Goal: Find specific page/section: Find specific page/section

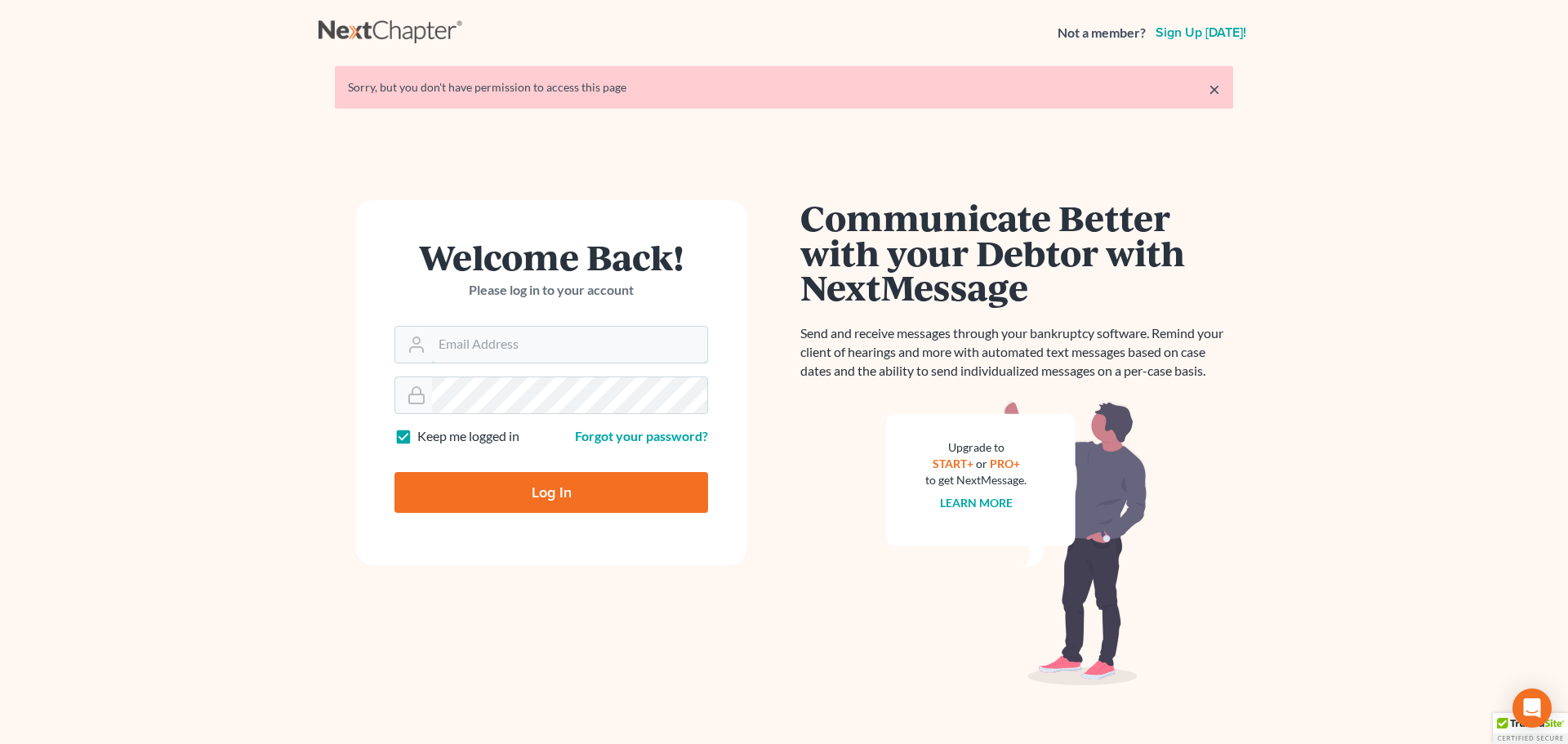
type input "[EMAIL_ADDRESS][DOMAIN_NAME]"
click at [511, 508] on input "Log In" at bounding box center [551, 492] width 314 height 41
type input "Thinking..."
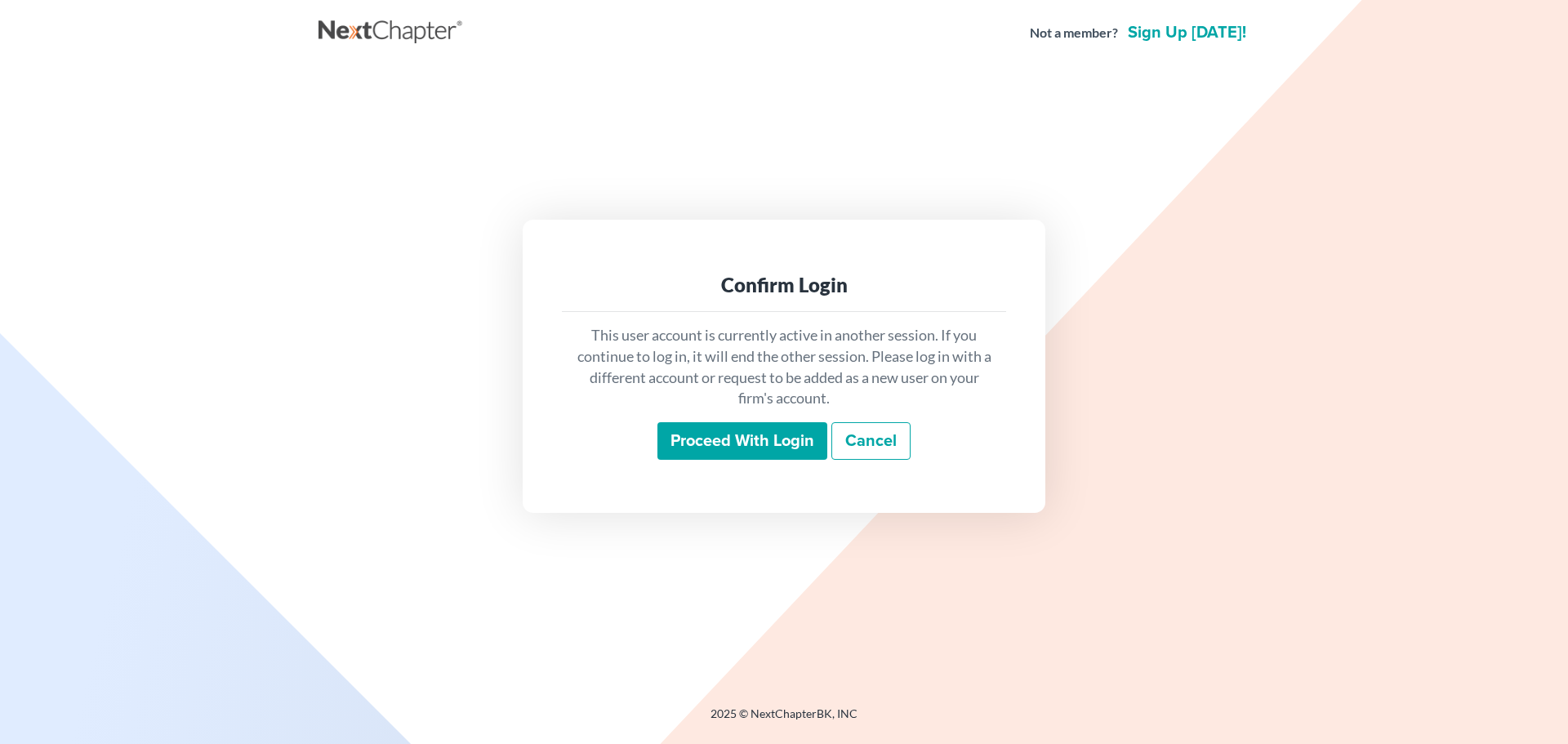
click at [762, 449] on input "Proceed with login" at bounding box center [742, 441] width 170 height 37
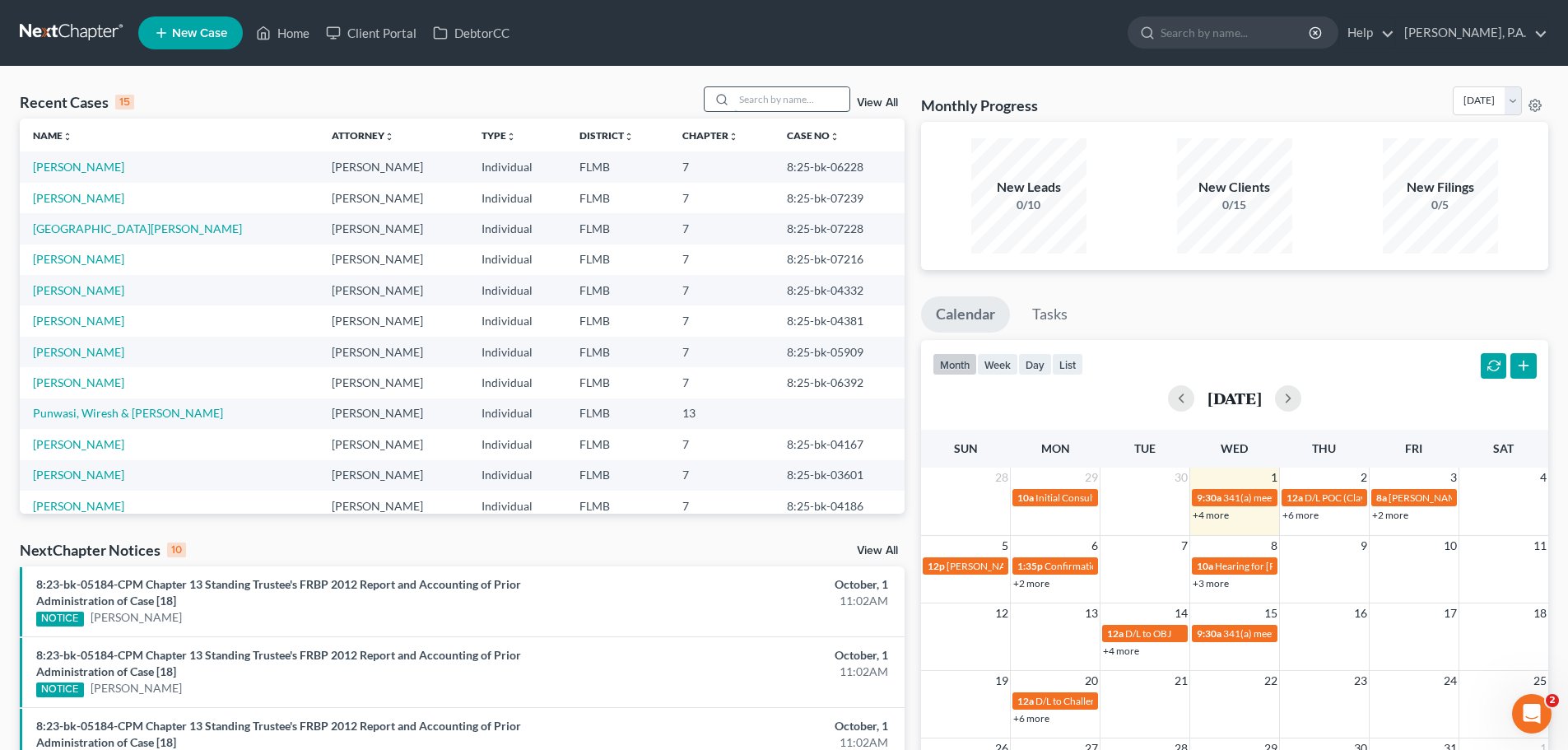
click at [768, 103] on input "search" at bounding box center [791, 99] width 115 height 24
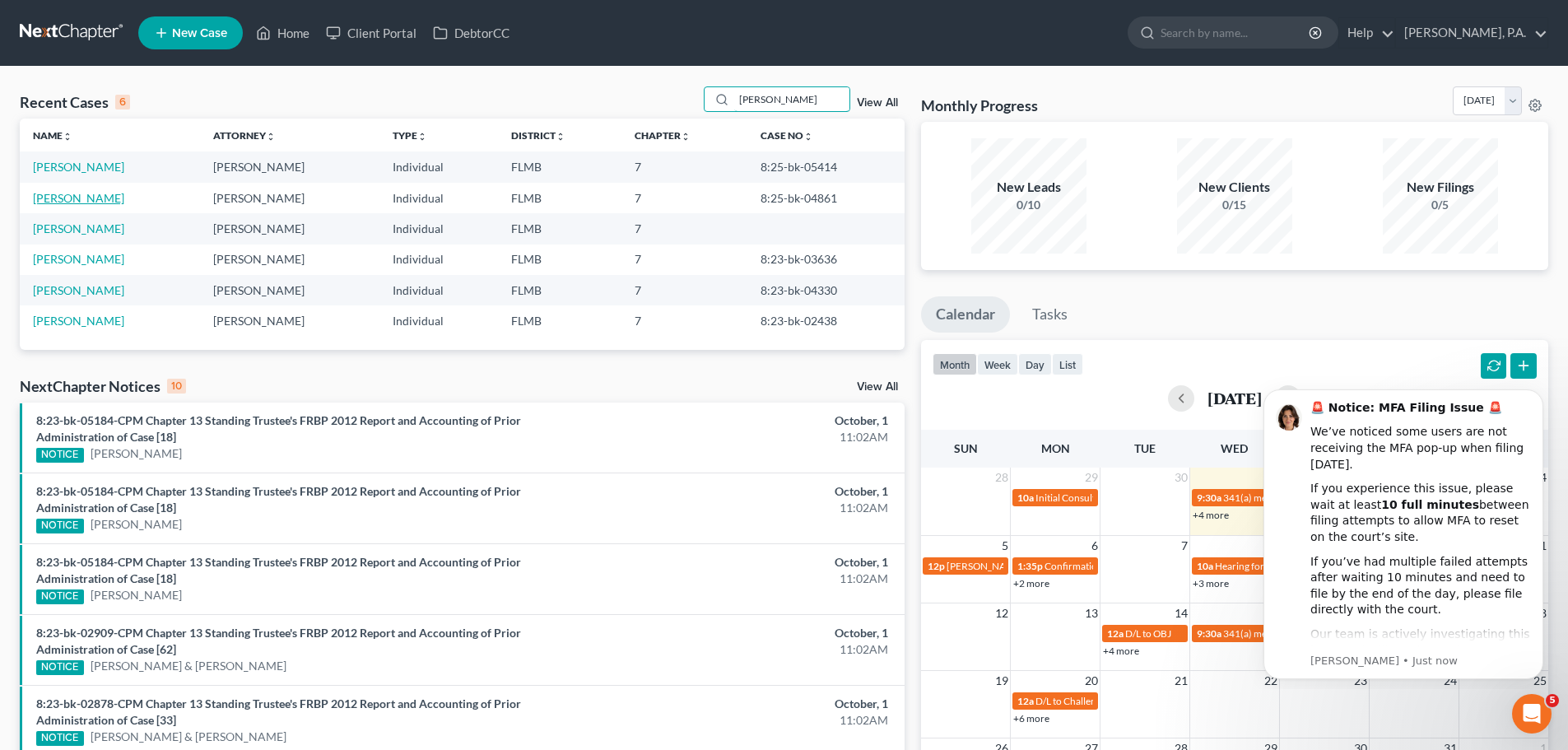
type input "miller"
click at [76, 200] on link "Miller, Larry" at bounding box center [78, 198] width 91 height 14
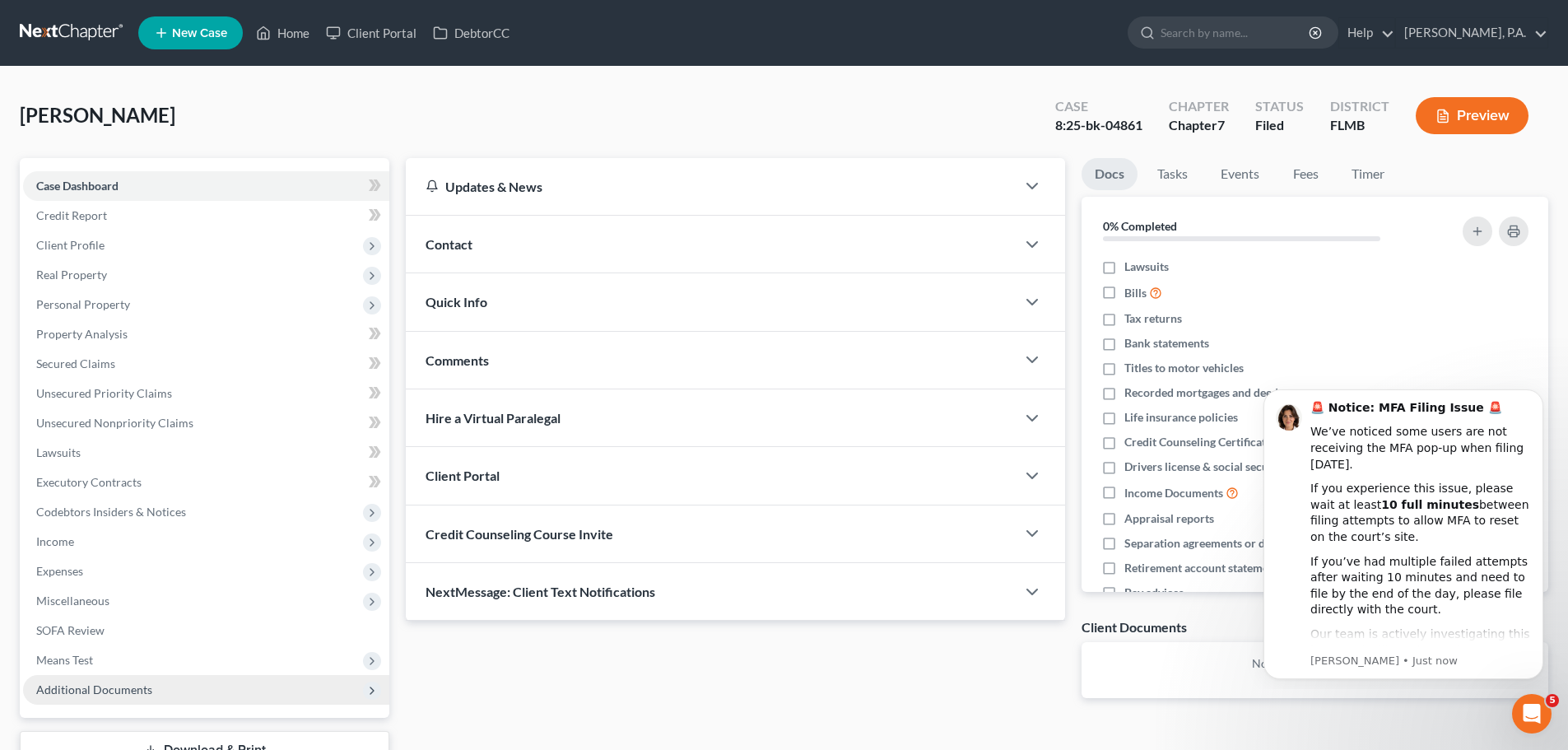
click at [203, 689] on span "Additional Documents" at bounding box center [206, 689] width 366 height 30
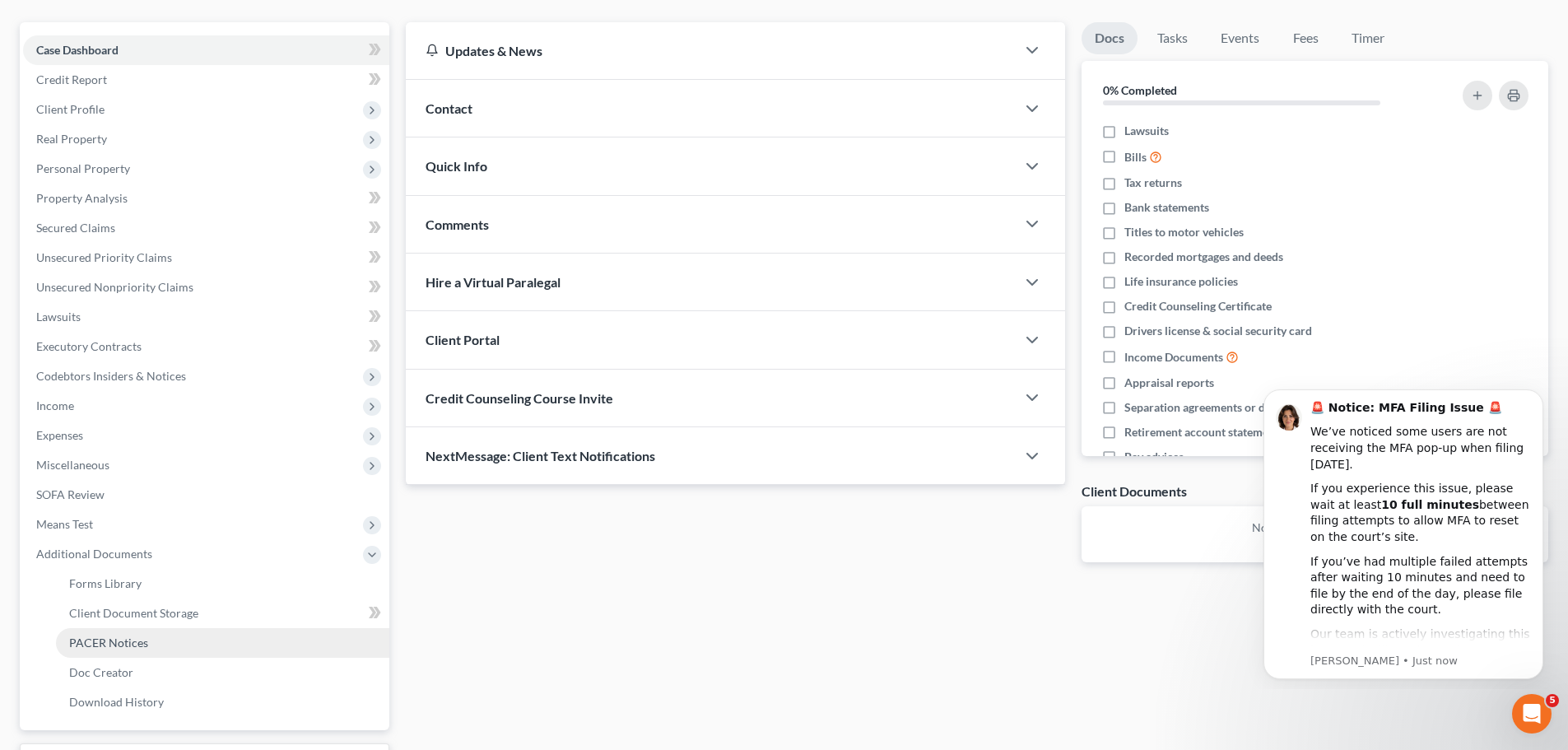
scroll to position [164, 0]
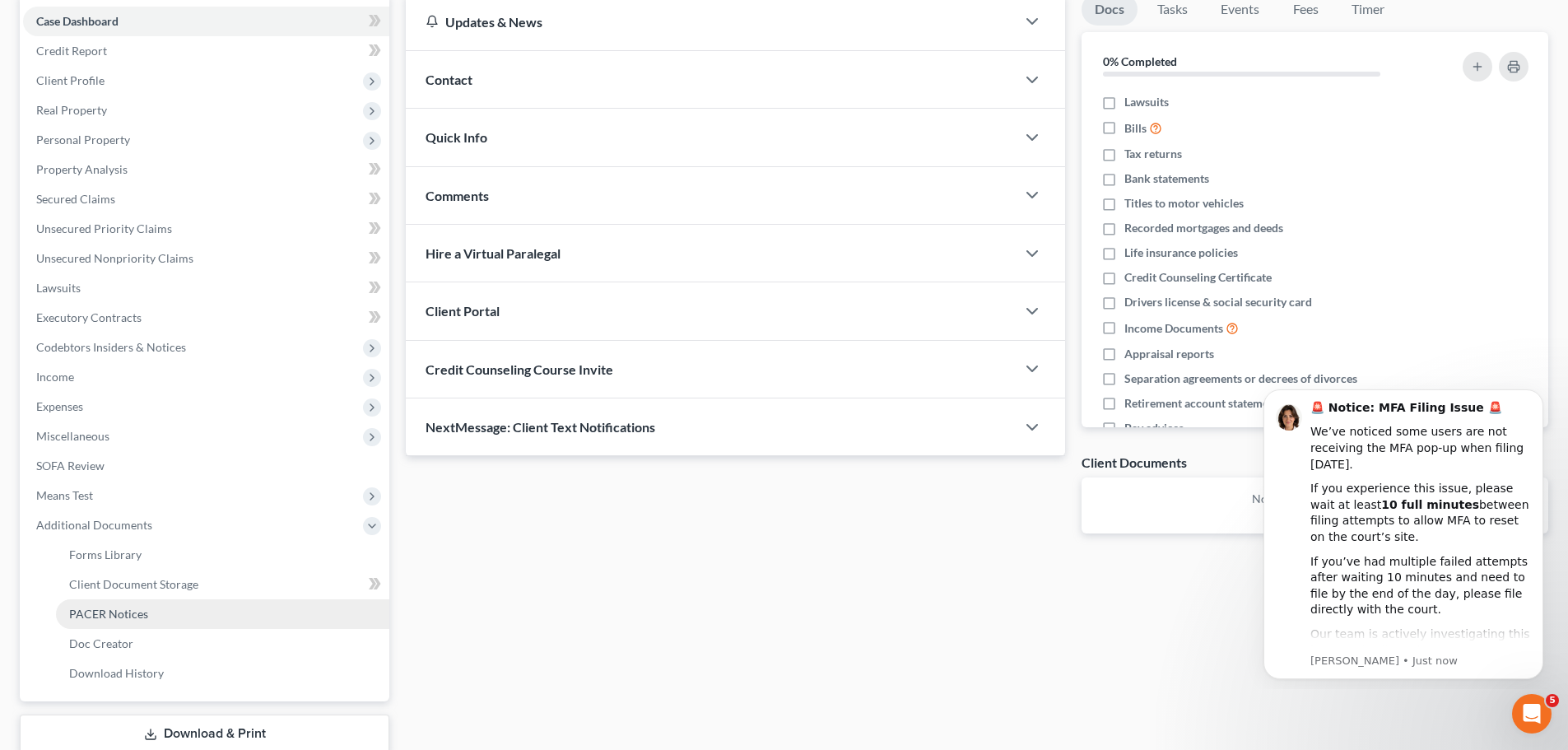
click at [189, 625] on link "PACER Notices" at bounding box center [222, 614] width 333 height 30
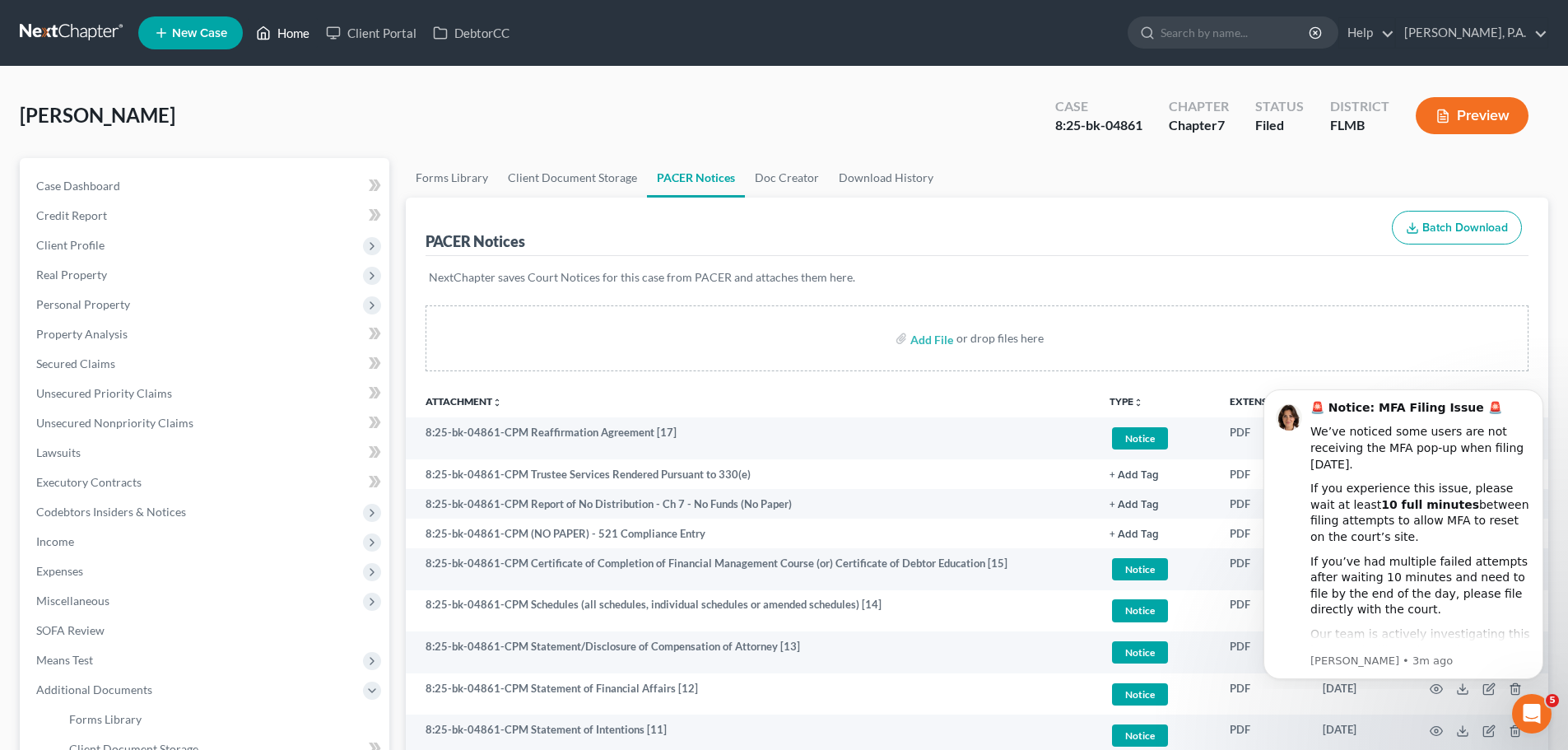
click at [280, 36] on link "Home" at bounding box center [283, 32] width 70 height 30
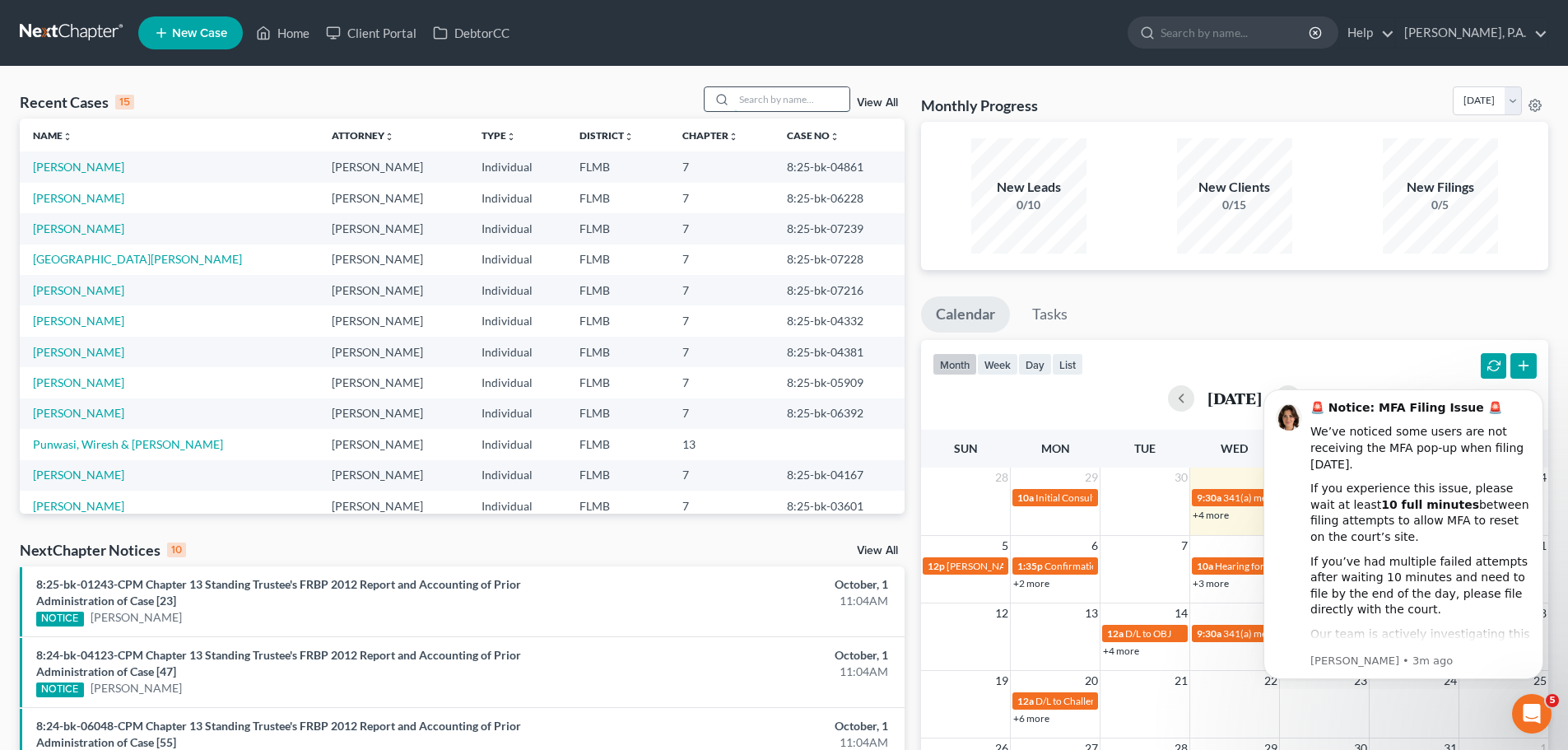
click at [749, 98] on input "search" at bounding box center [791, 99] width 115 height 24
type input "frean"
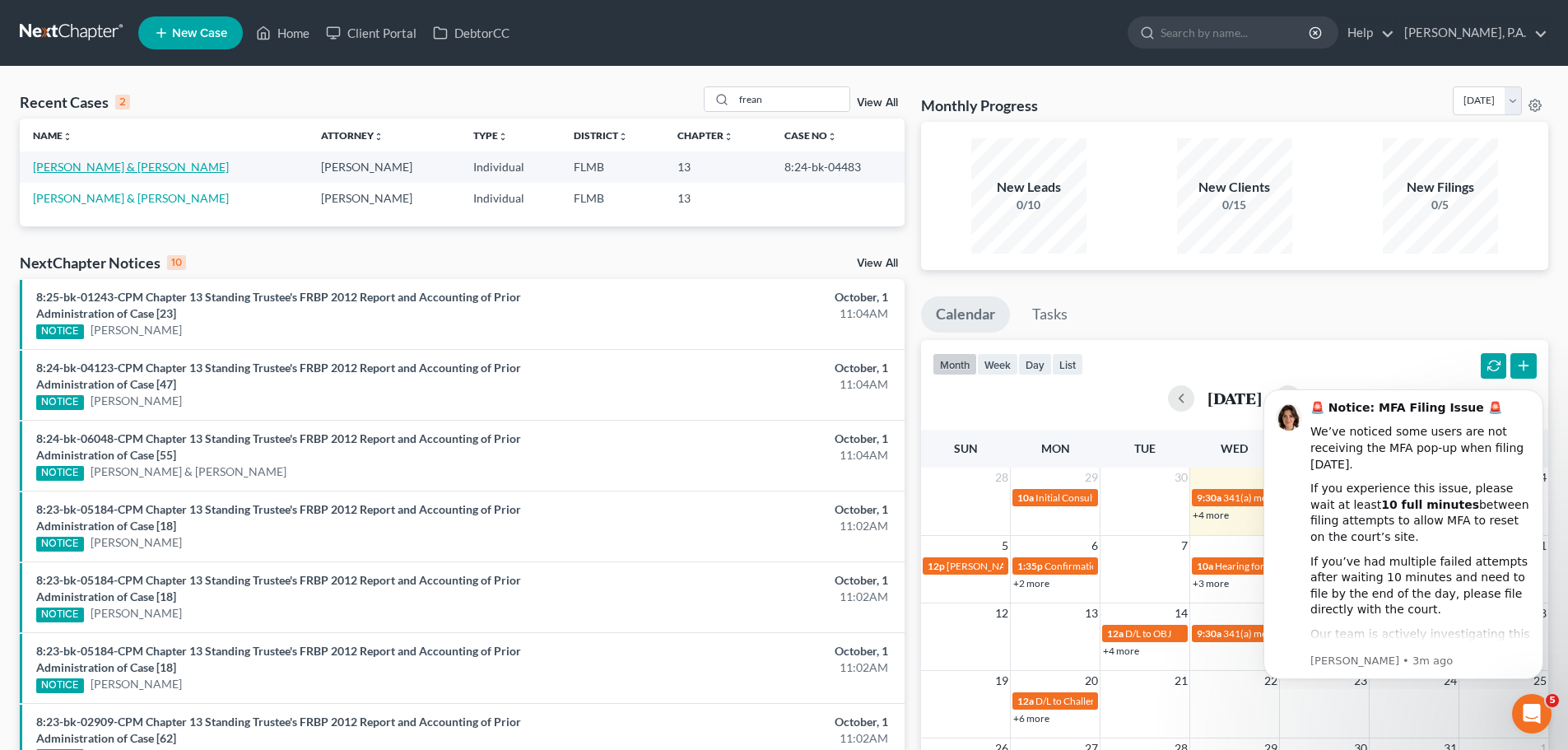
click at [103, 169] on link "Frean, Antonio & Laurel" at bounding box center [131, 166] width 196 height 14
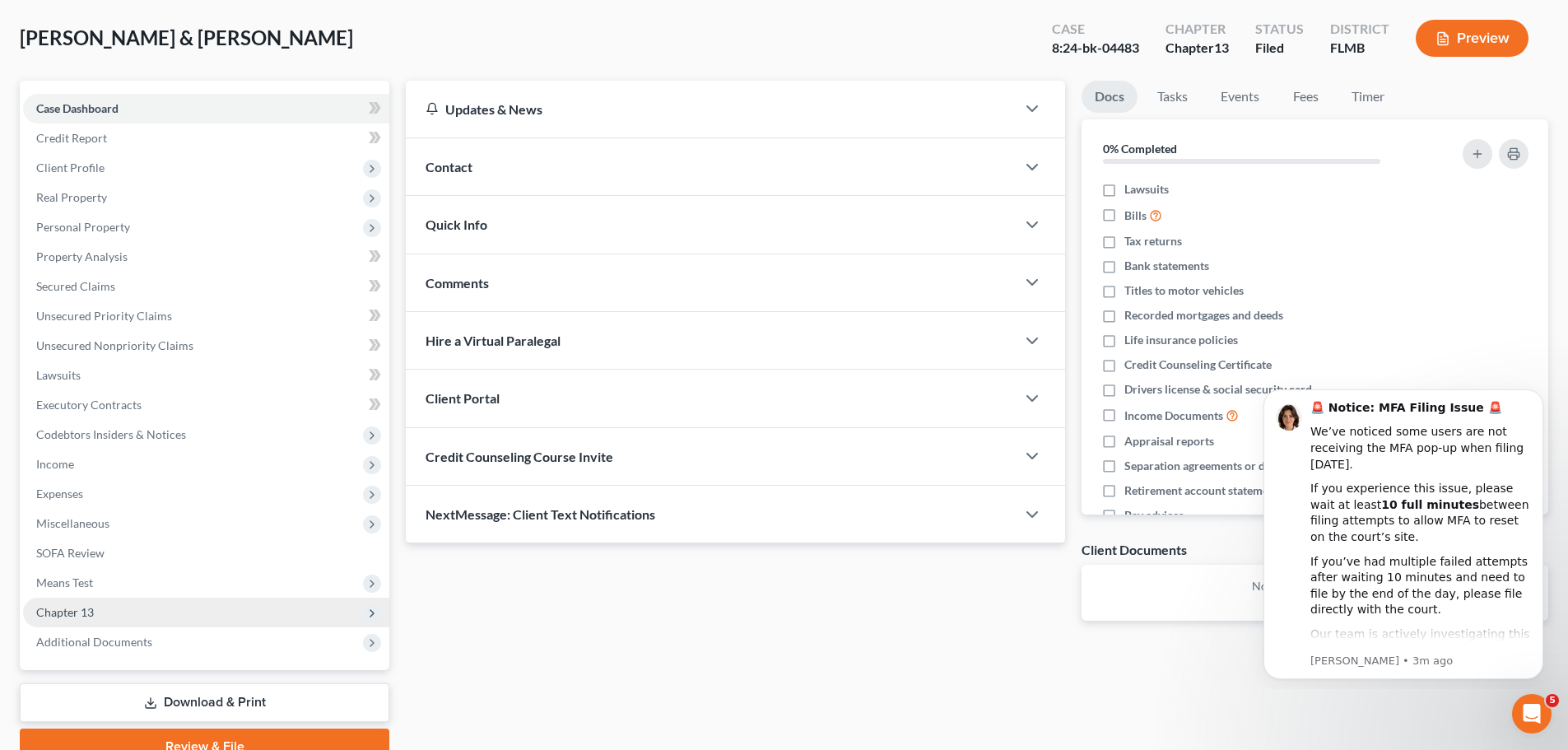
scroll to position [155, 0]
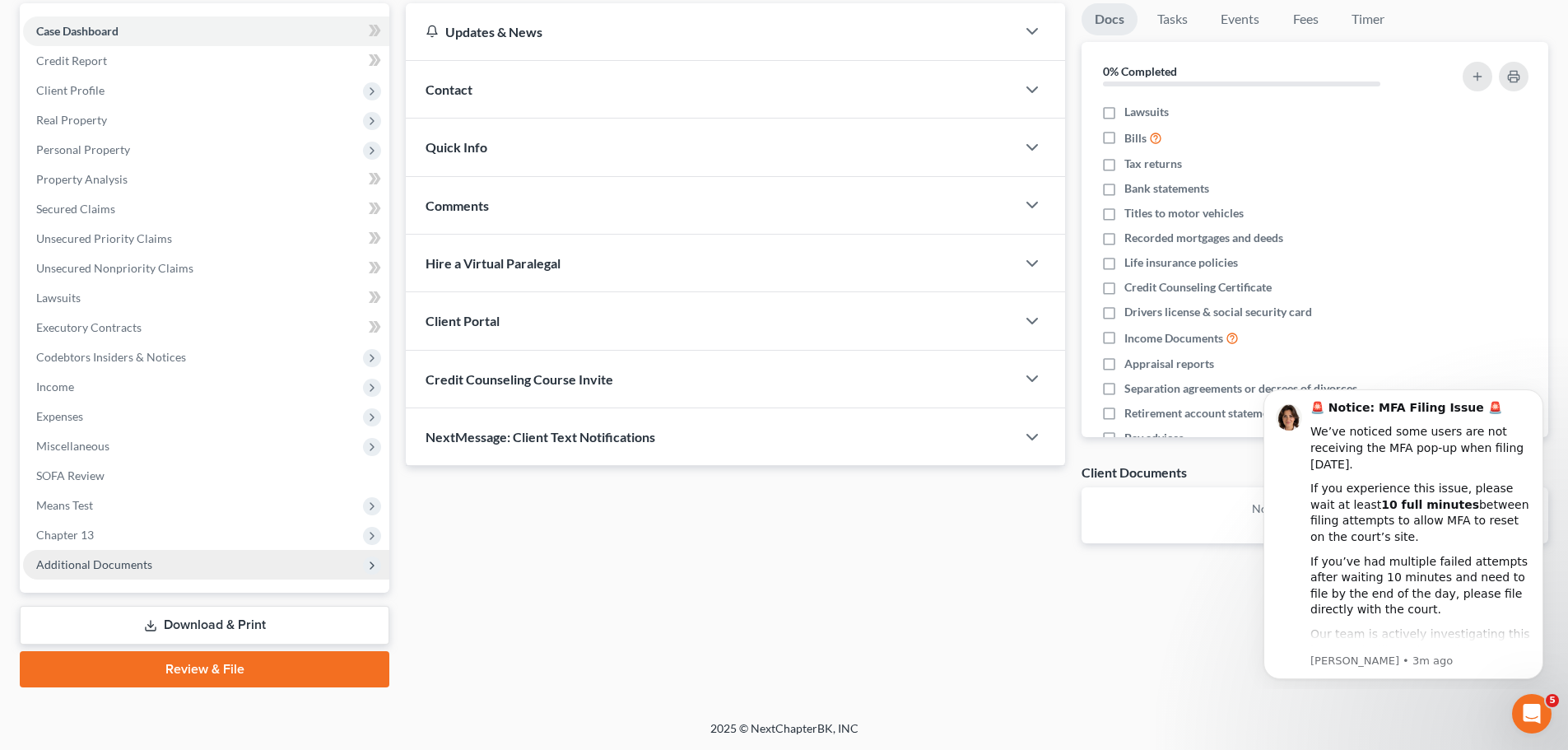
click at [118, 562] on span "Additional Documents" at bounding box center [95, 564] width 116 height 14
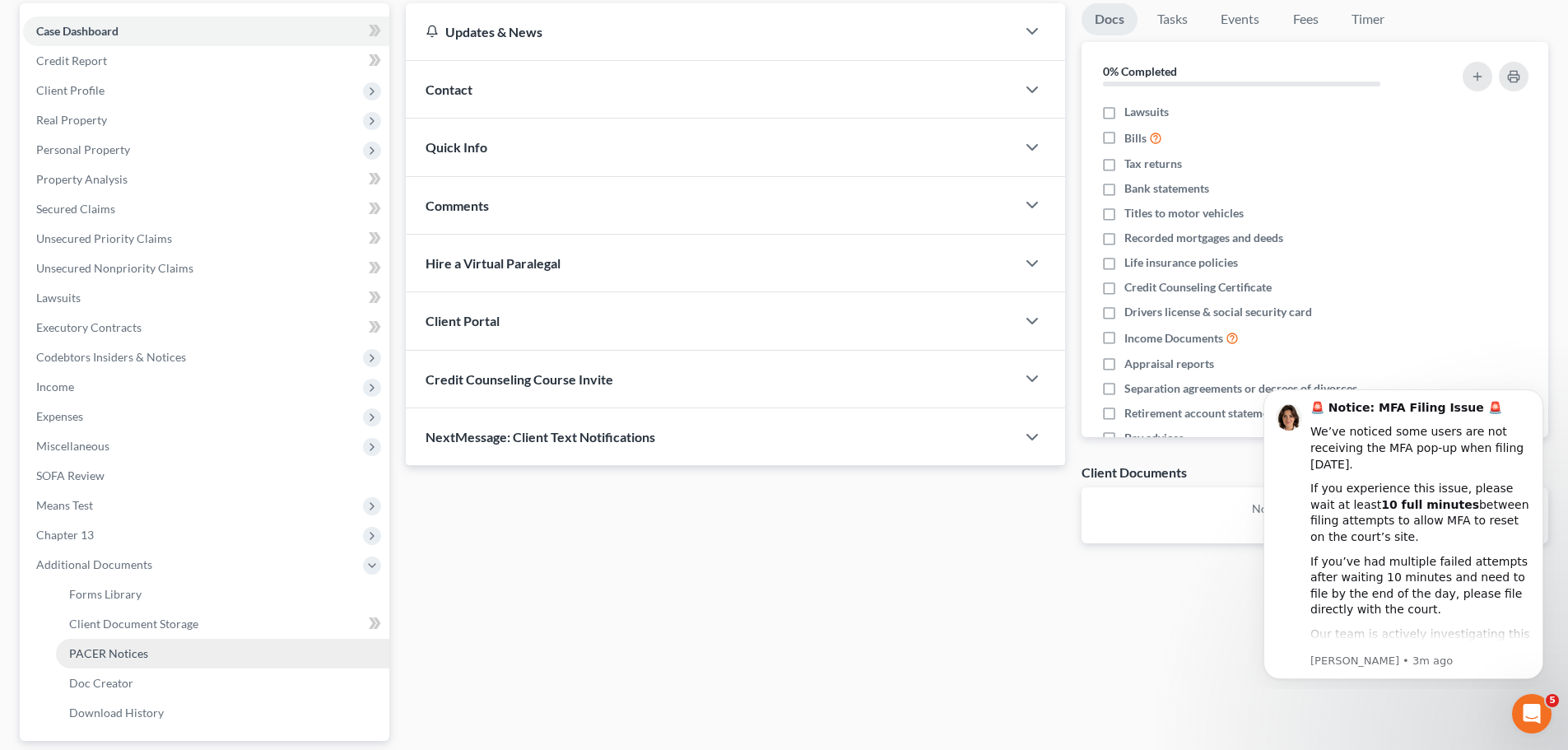
click at [133, 652] on span "PACER Notices" at bounding box center [108, 653] width 79 height 14
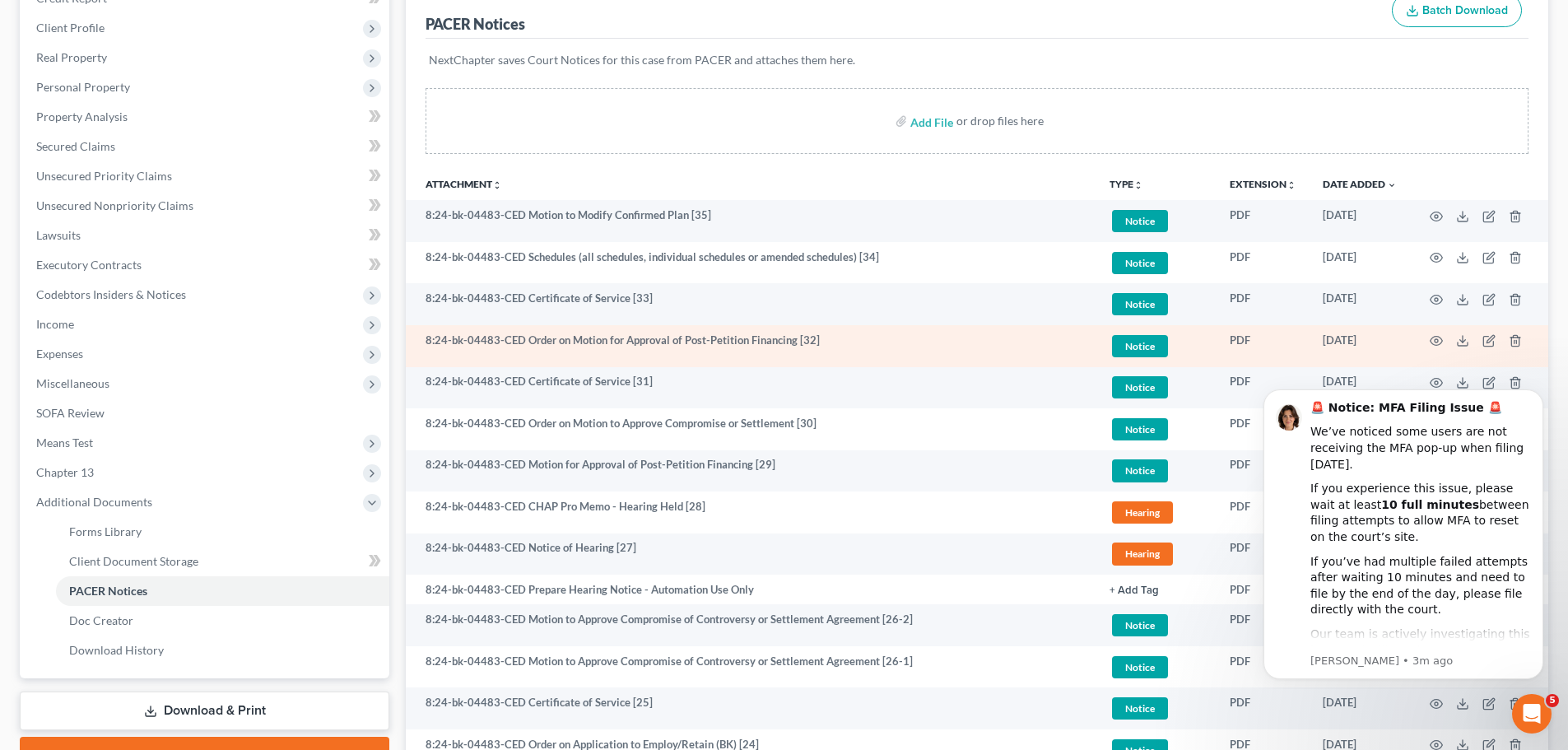
scroll to position [247, 0]
